Goal: Information Seeking & Learning: Learn about a topic

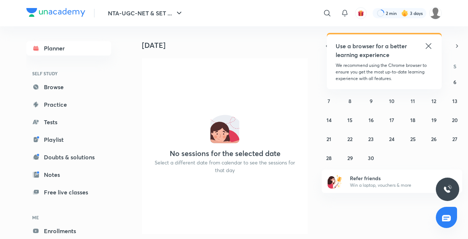
click at [428, 47] on icon at bounding box center [428, 46] width 9 height 9
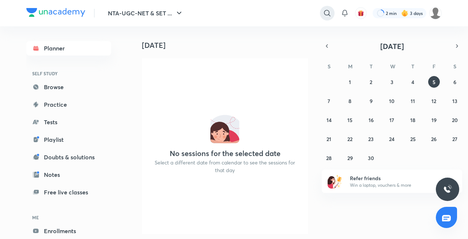
click at [325, 15] on icon at bounding box center [327, 13] width 6 height 6
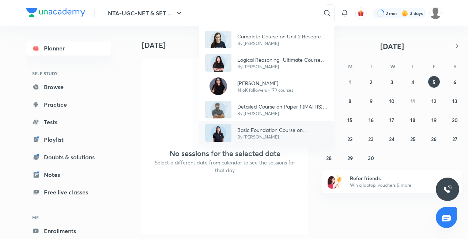
click at [258, 126] on p "Basic Foundation Course on Psychology - UGC NET [DATE]" at bounding box center [282, 130] width 91 height 8
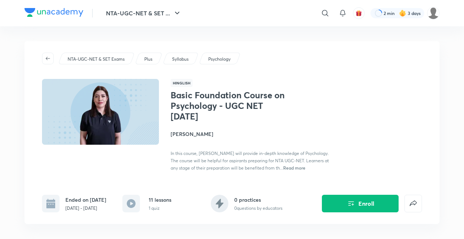
scroll to position [209, 0]
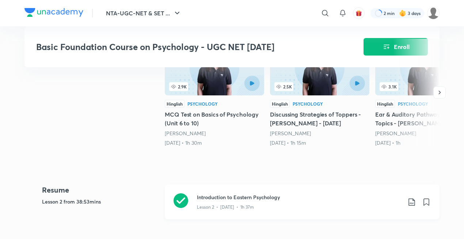
click at [271, 205] on div "Lesson 2 • [DATE] • 1h 37m" at bounding box center [299, 205] width 205 height 9
